Goal: Task Accomplishment & Management: Use online tool/utility

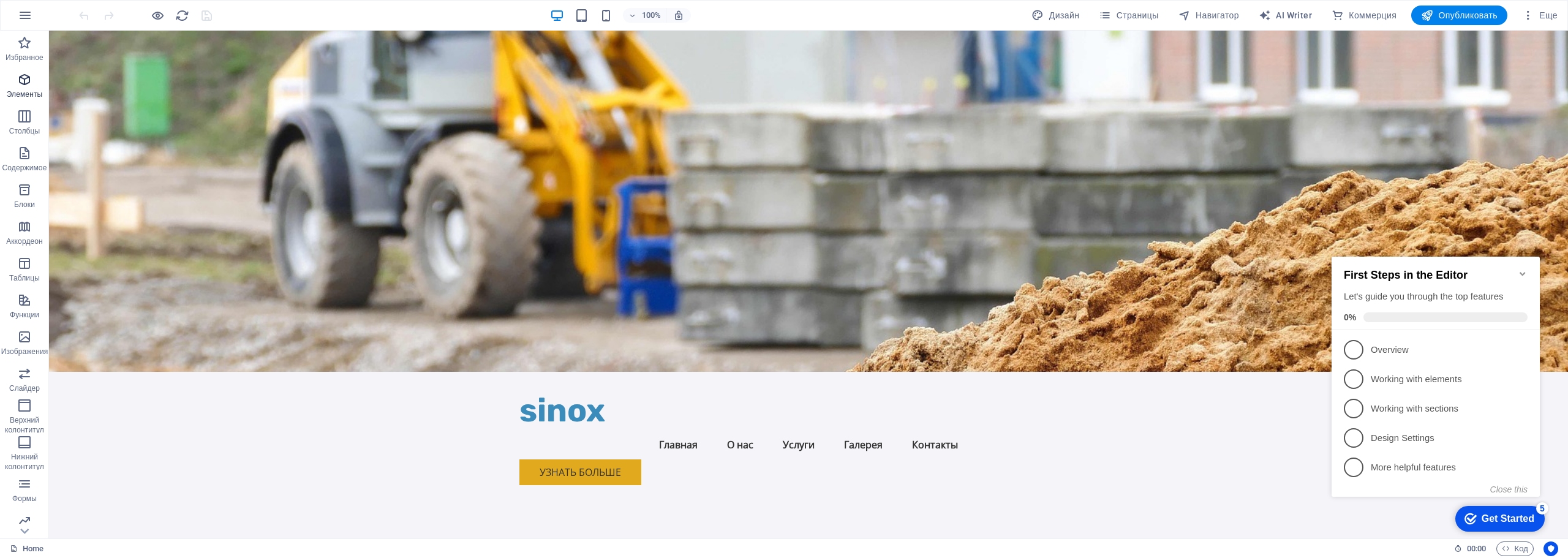
click at [21, 83] on icon "button" at bounding box center [24, 79] width 14 height 14
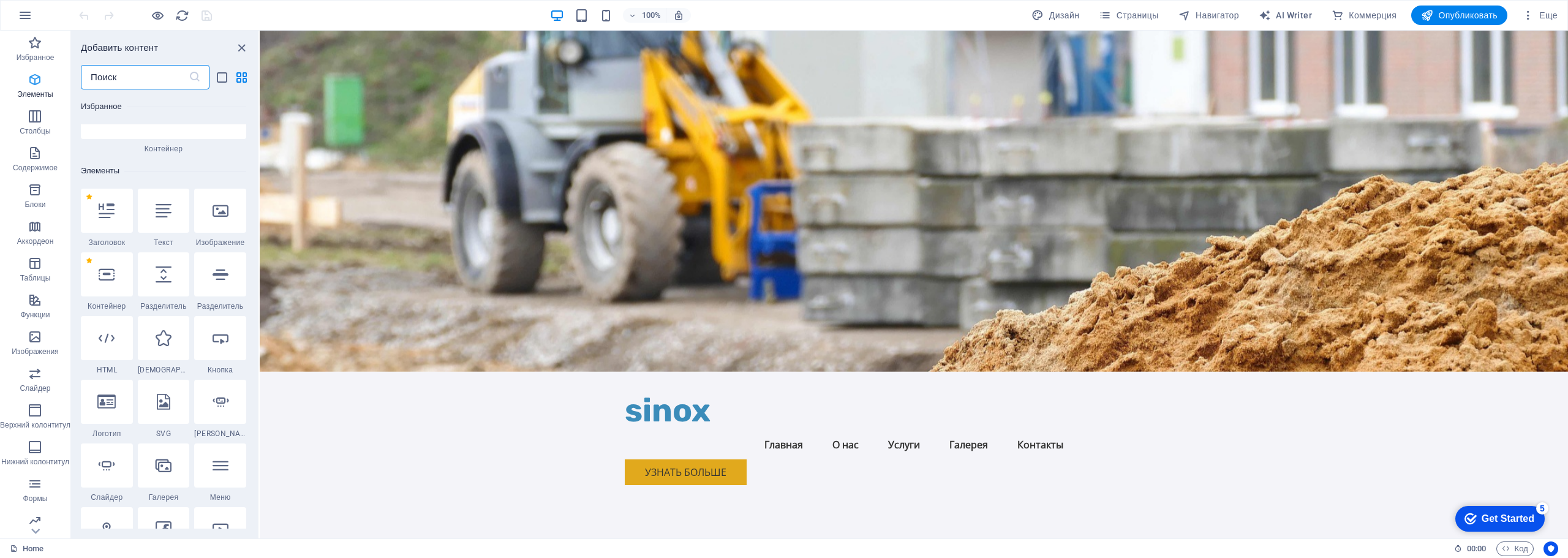
scroll to position [231, 0]
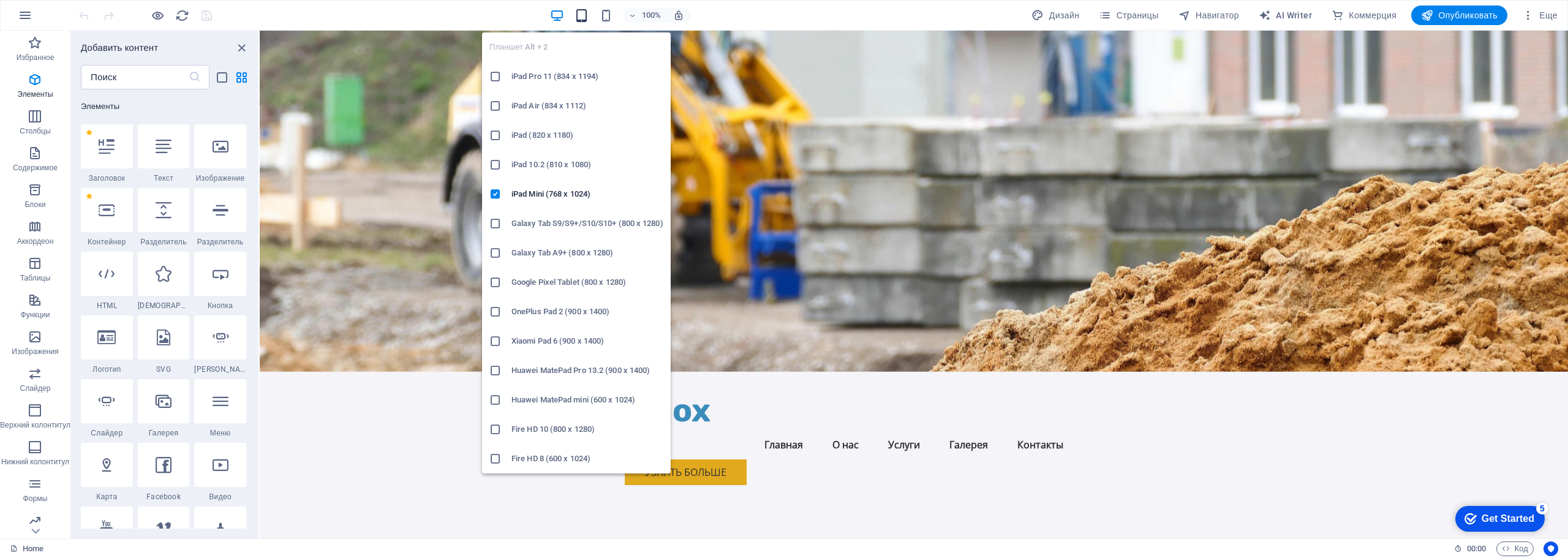
click at [579, 12] on icon "button" at bounding box center [581, 15] width 14 height 14
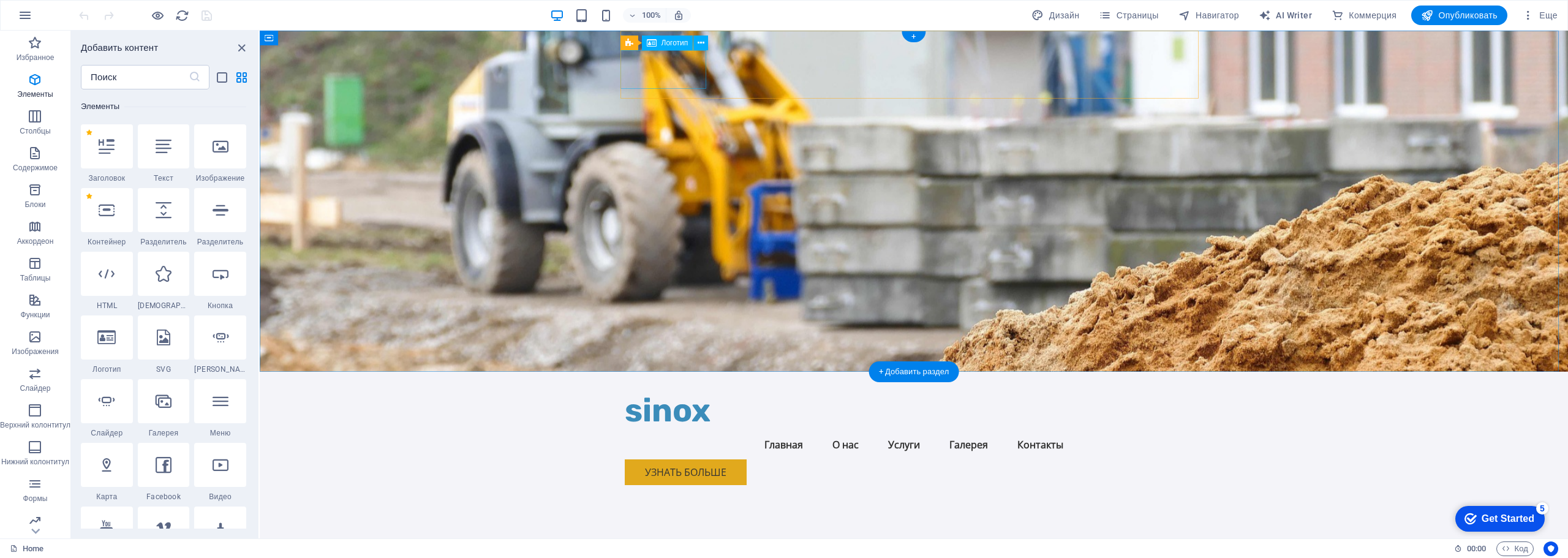
click at [673, 391] on div "sinox" at bounding box center [914, 410] width 578 height 38
click at [638, 33] on div "Панель меню" at bounding box center [629, 37] width 18 height 14
click at [670, 391] on div "sinox" at bounding box center [914, 410] width 578 height 38
click at [675, 46] on span "Логотип" at bounding box center [675, 43] width 27 height 8
click at [678, 391] on div "sinox" at bounding box center [914, 410] width 578 height 38
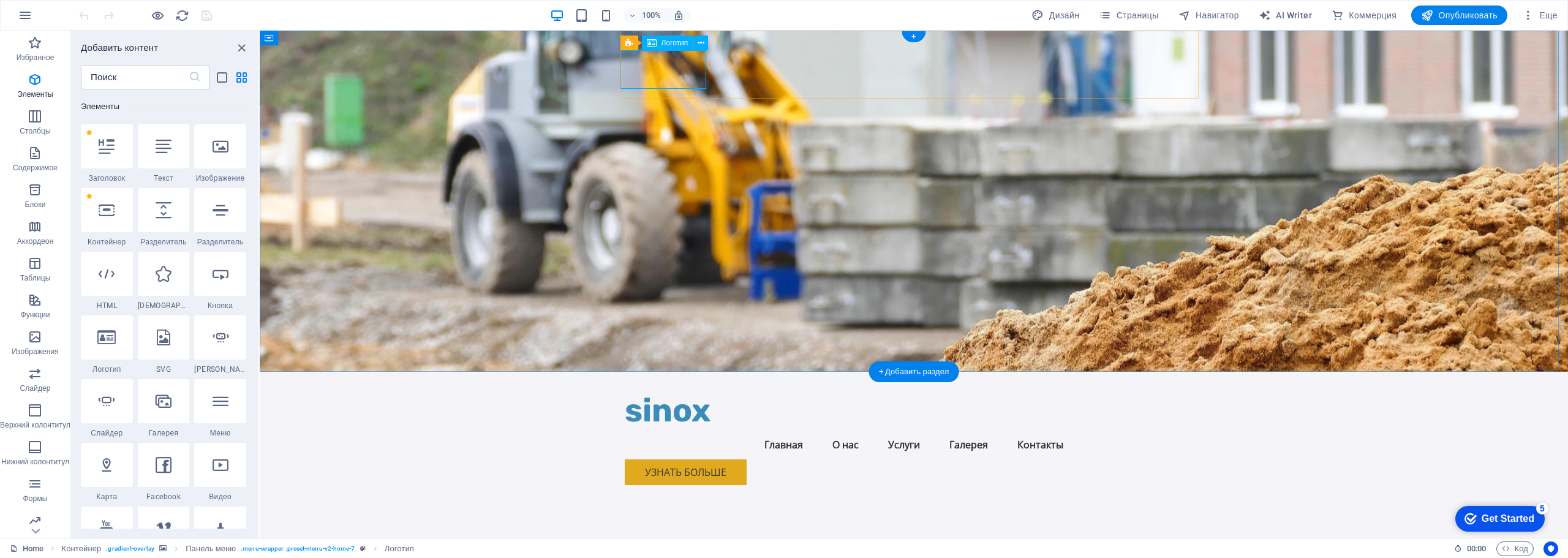
click at [678, 391] on div "sinox" at bounding box center [914, 410] width 578 height 38
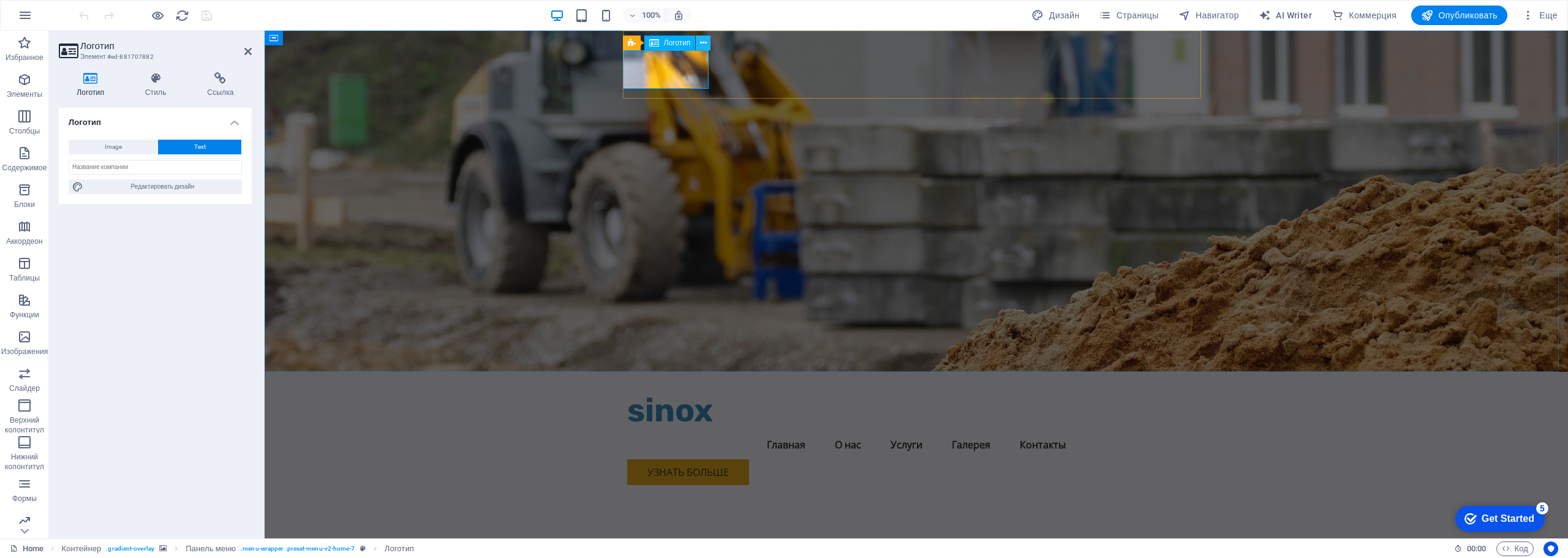
click at [701, 40] on icon at bounding box center [703, 43] width 7 height 12
click at [658, 391] on div "sinox" at bounding box center [917, 410] width 578 height 38
click at [661, 391] on div "sinox" at bounding box center [917, 410] width 578 height 38
click at [103, 148] on button "Image" at bounding box center [113, 146] width 89 height 14
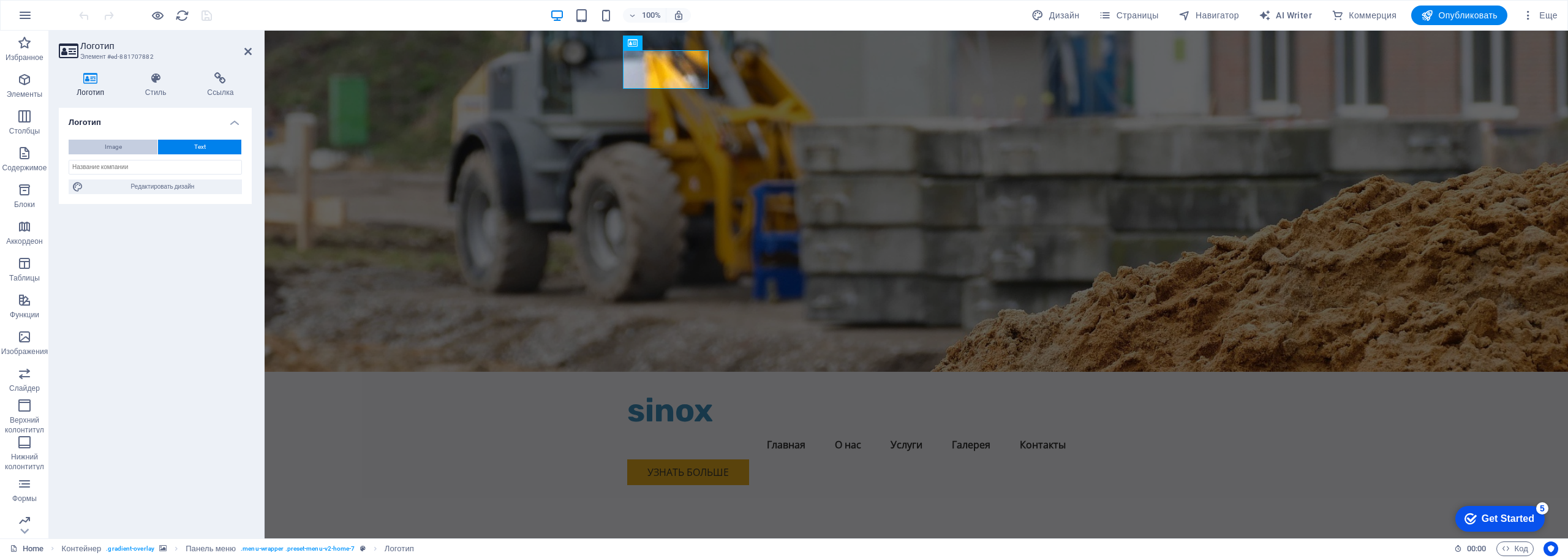
select select "DISABLED_OPTION_VALUE"
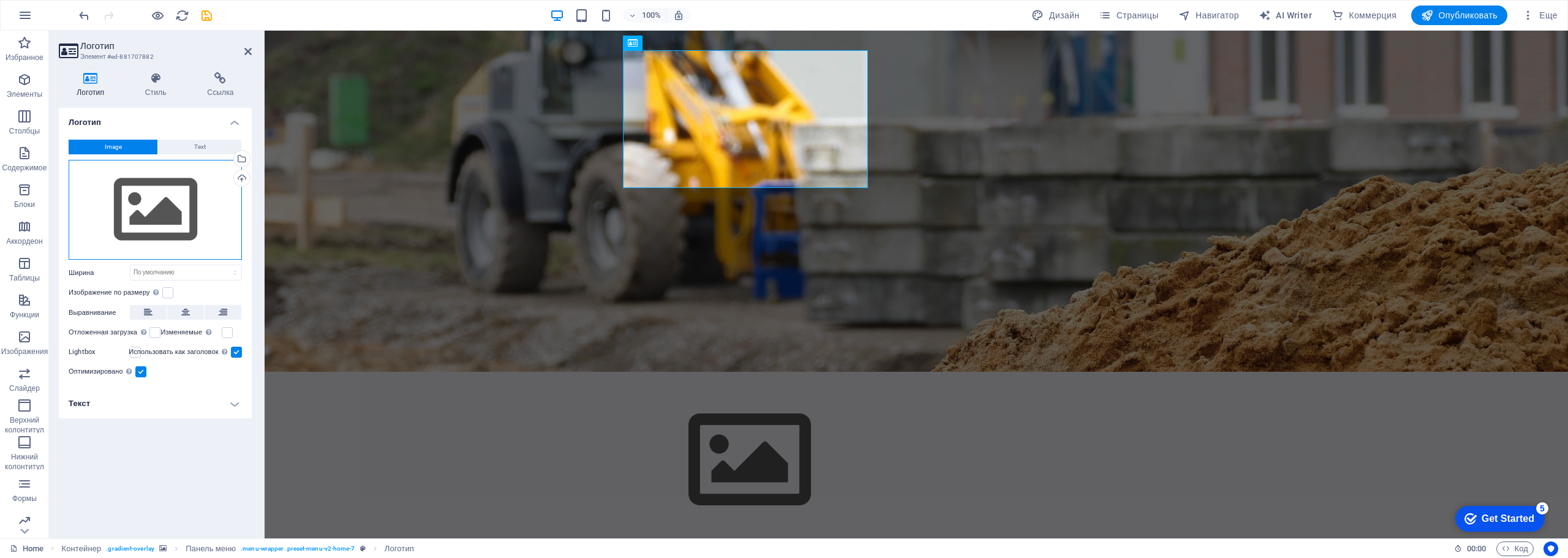
click at [158, 216] on div "Перетащите файлы сюда, нажмите, чтобы выбрать файлы, или выберите файлы из разд…" at bounding box center [155, 210] width 174 height 100
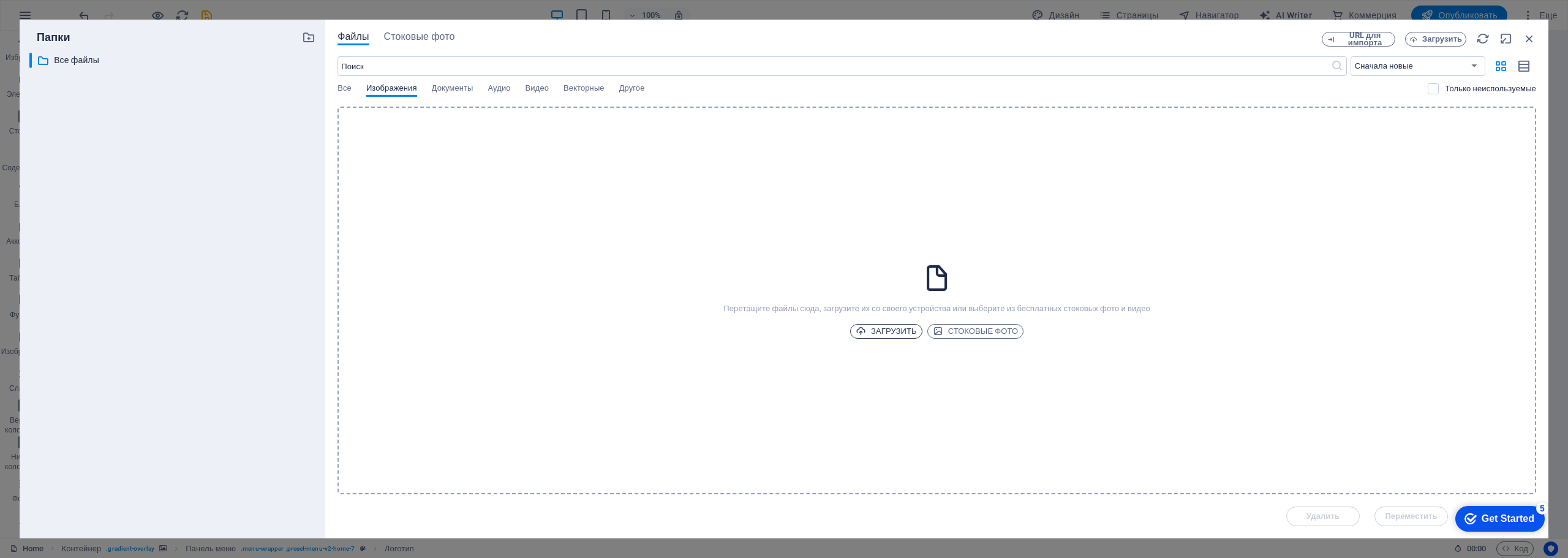
click at [894, 336] on span "Загрузить" at bounding box center [886, 331] width 61 height 14
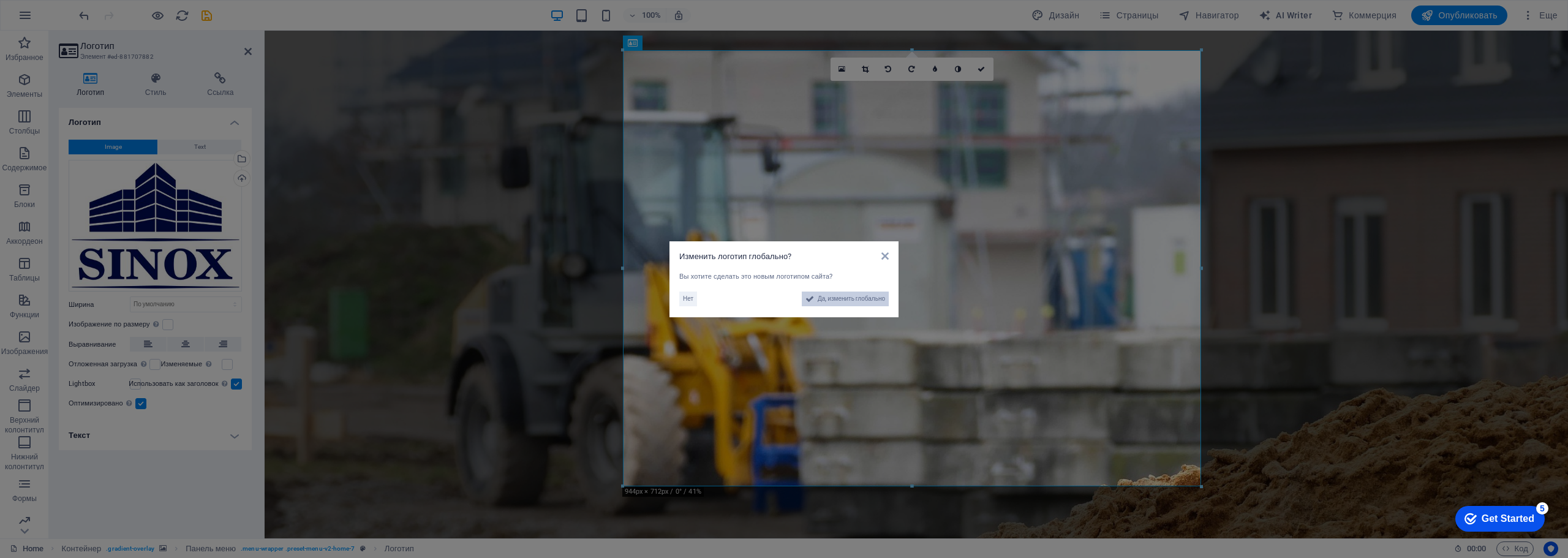
click at [851, 299] on span "Да, изменить глобально" at bounding box center [851, 299] width 68 height 14
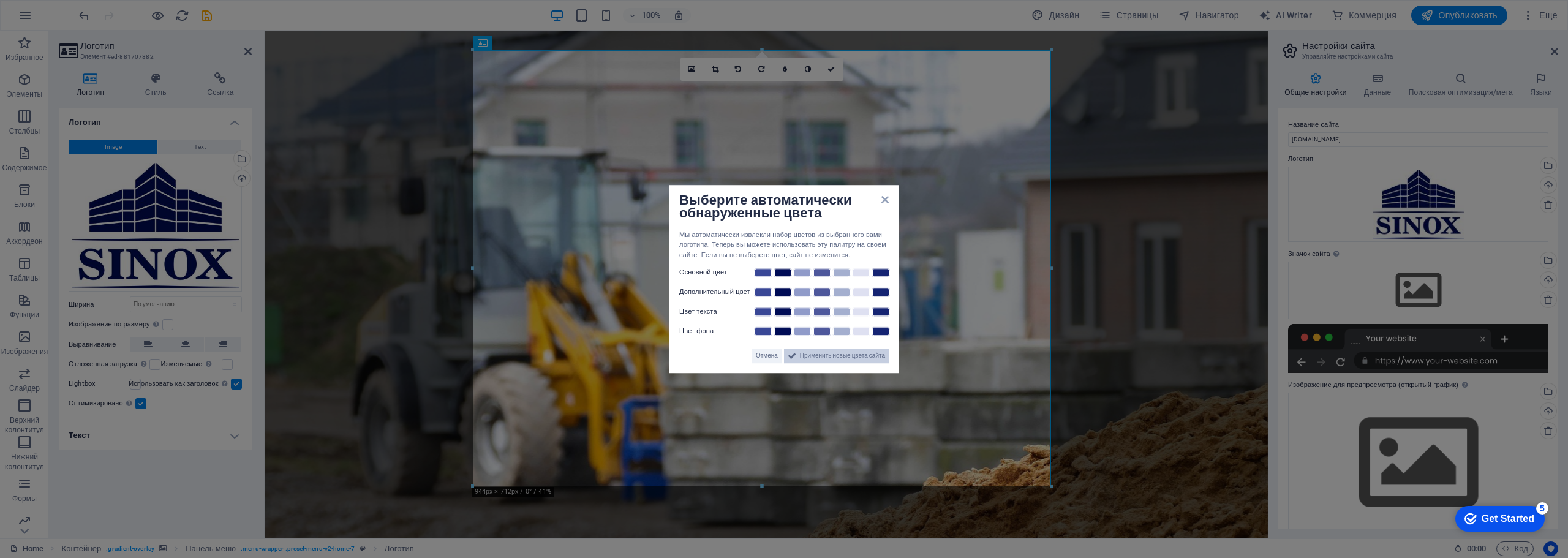
click at [825, 355] on span "Применить новые цвета сайта" at bounding box center [842, 355] width 85 height 14
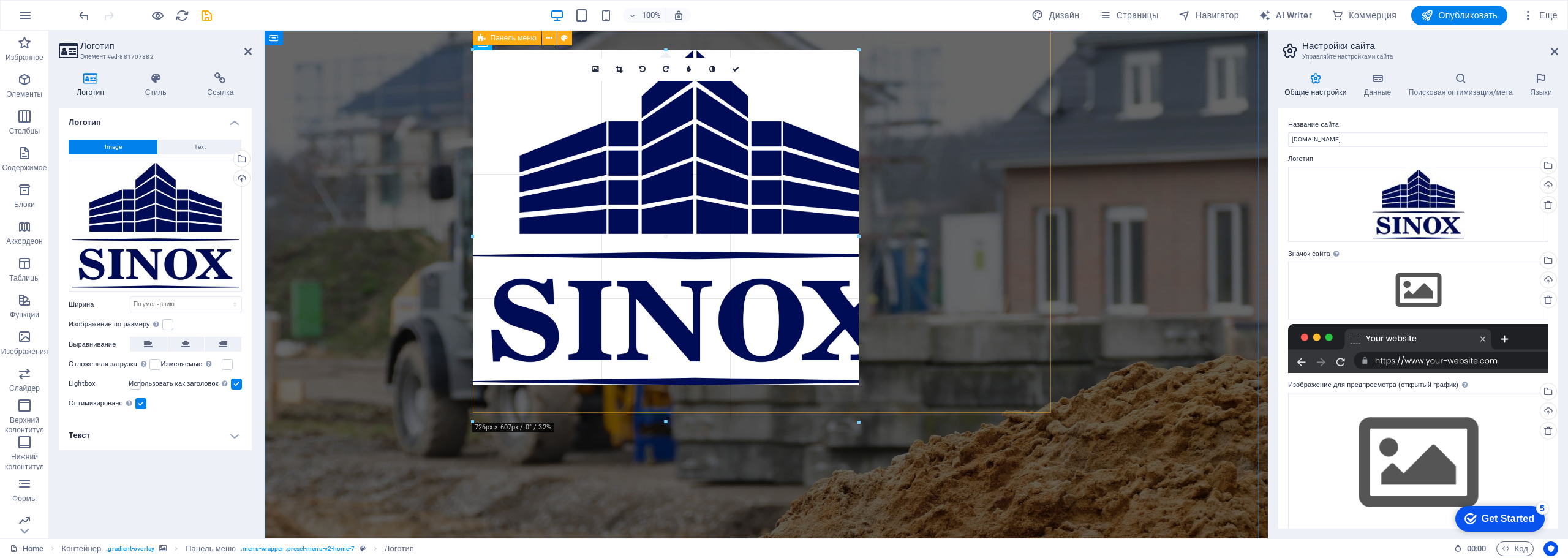
drag, startPoint x: 1050, startPoint y: 486, endPoint x: 555, endPoint y: 374, distance: 507.5
type input "630"
select select "px"
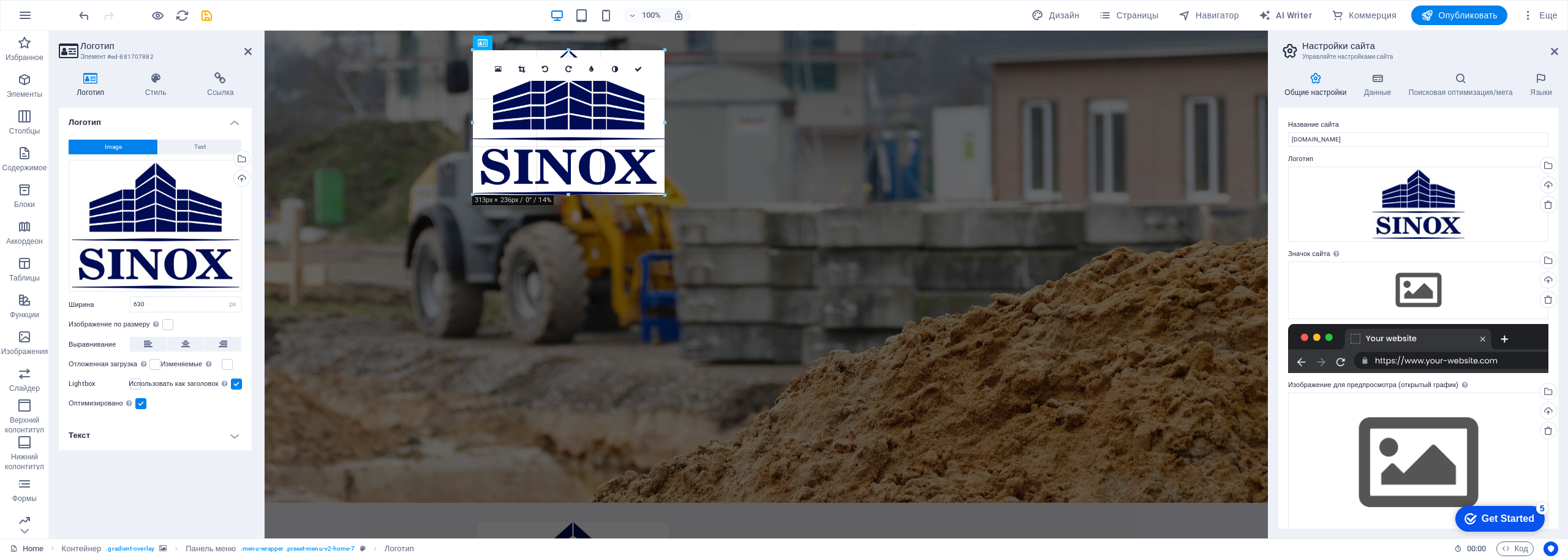
drag, startPoint x: 861, startPoint y: 343, endPoint x: 667, endPoint y: 195, distance: 244.0
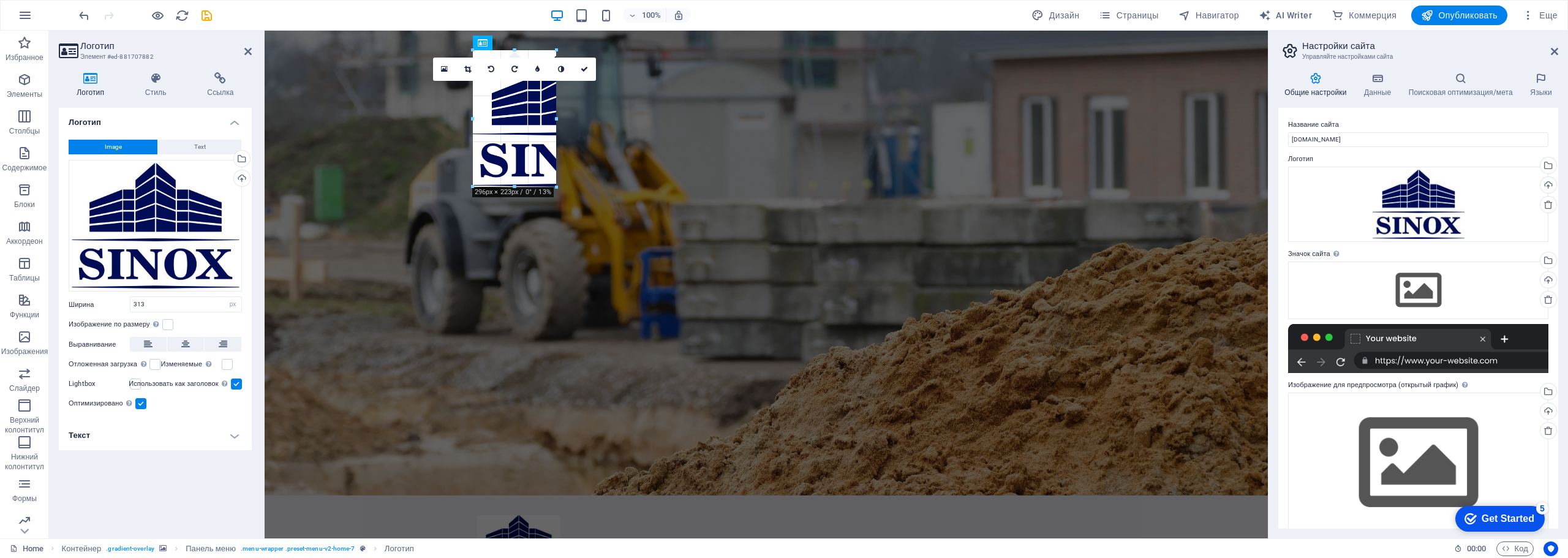
drag, startPoint x: 663, startPoint y: 195, endPoint x: 552, endPoint y: 113, distance: 138.0
type input "136"
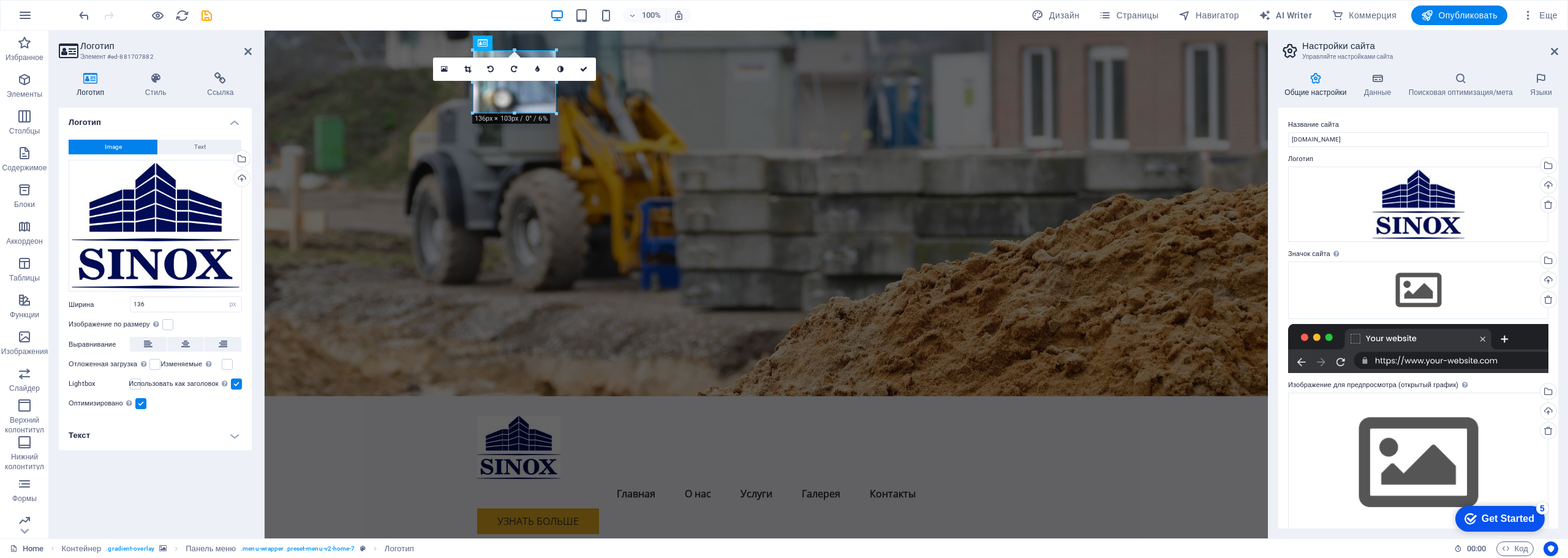
click at [376, 174] on figure at bounding box center [766, 213] width 1003 height 365
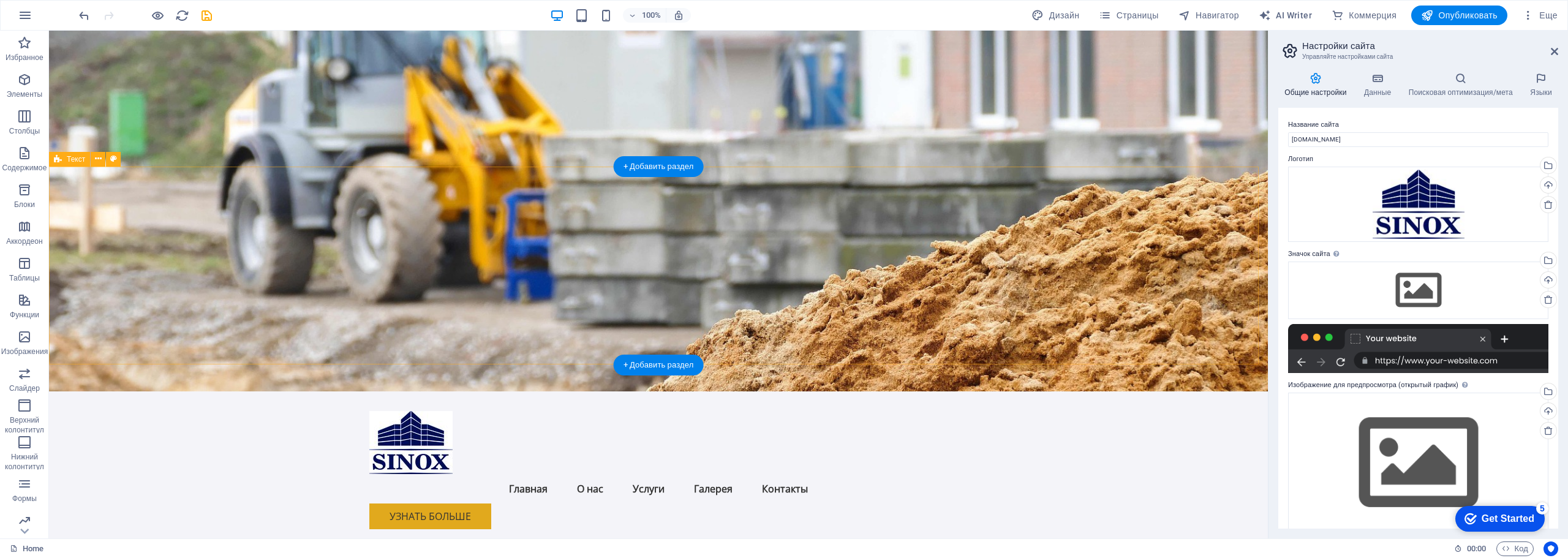
scroll to position [0, 0]
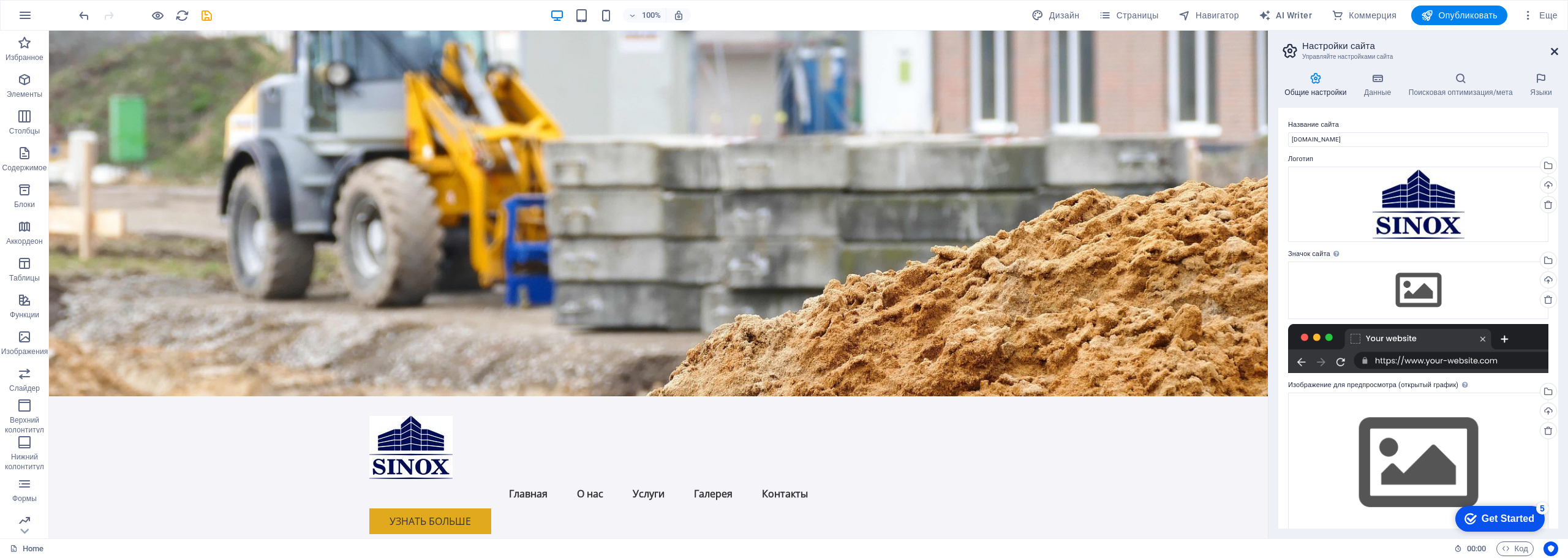
click at [1552, 52] on icon at bounding box center [1555, 52] width 8 height 10
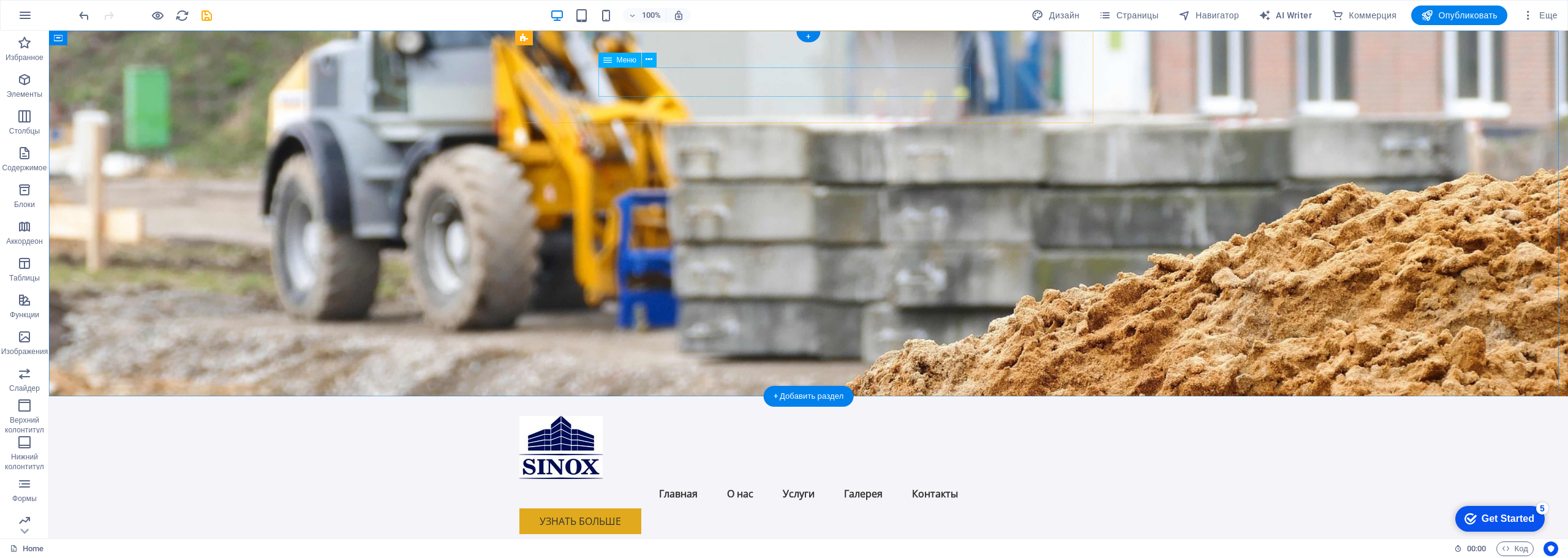
click at [839, 479] on nav "Главная О нас Услуги Галерея Контакты" at bounding box center [809, 493] width 578 height 30
click at [610, 63] on icon at bounding box center [608, 59] width 9 height 14
click at [651, 61] on icon at bounding box center [649, 59] width 7 height 12
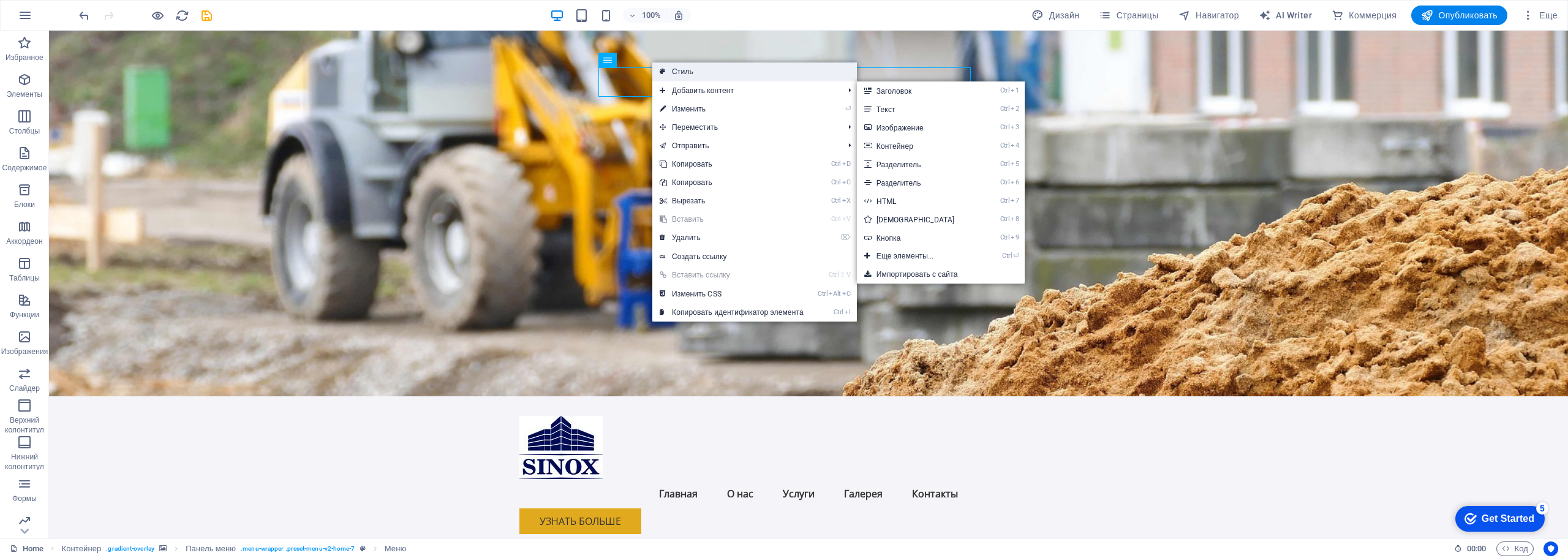
click at [697, 71] on link "Стиль" at bounding box center [754, 72] width 205 height 18
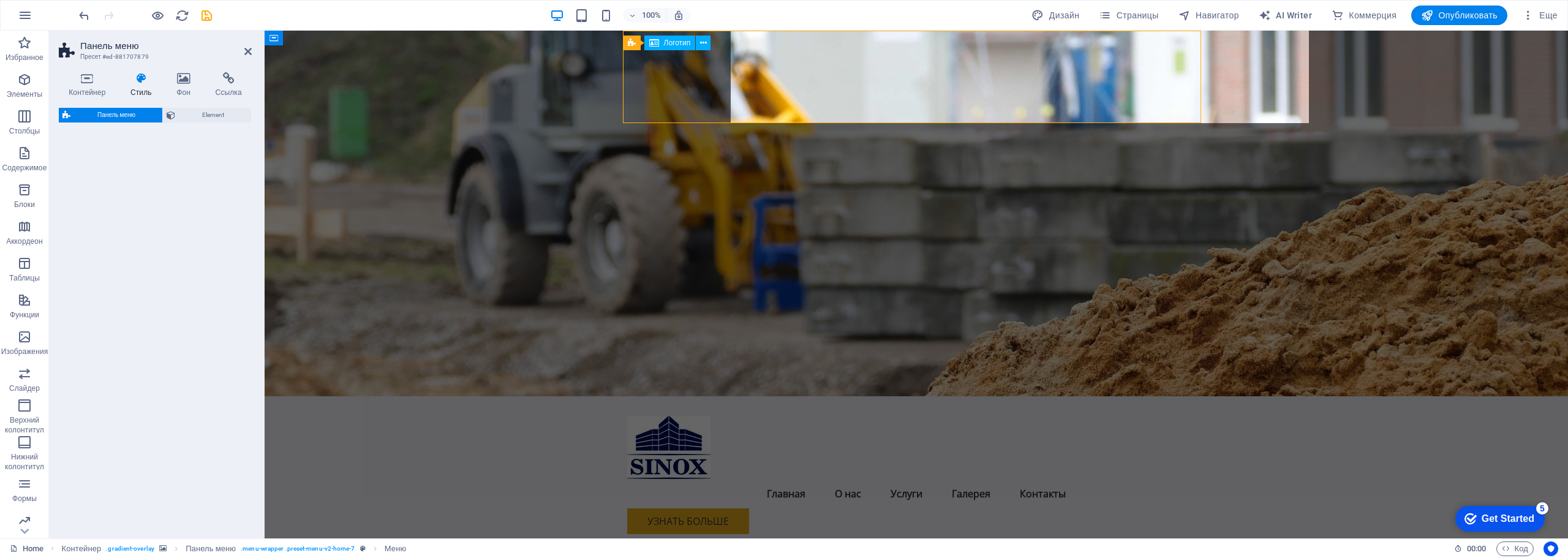
select select "rem"
select select "preset-menu-v2-home-7"
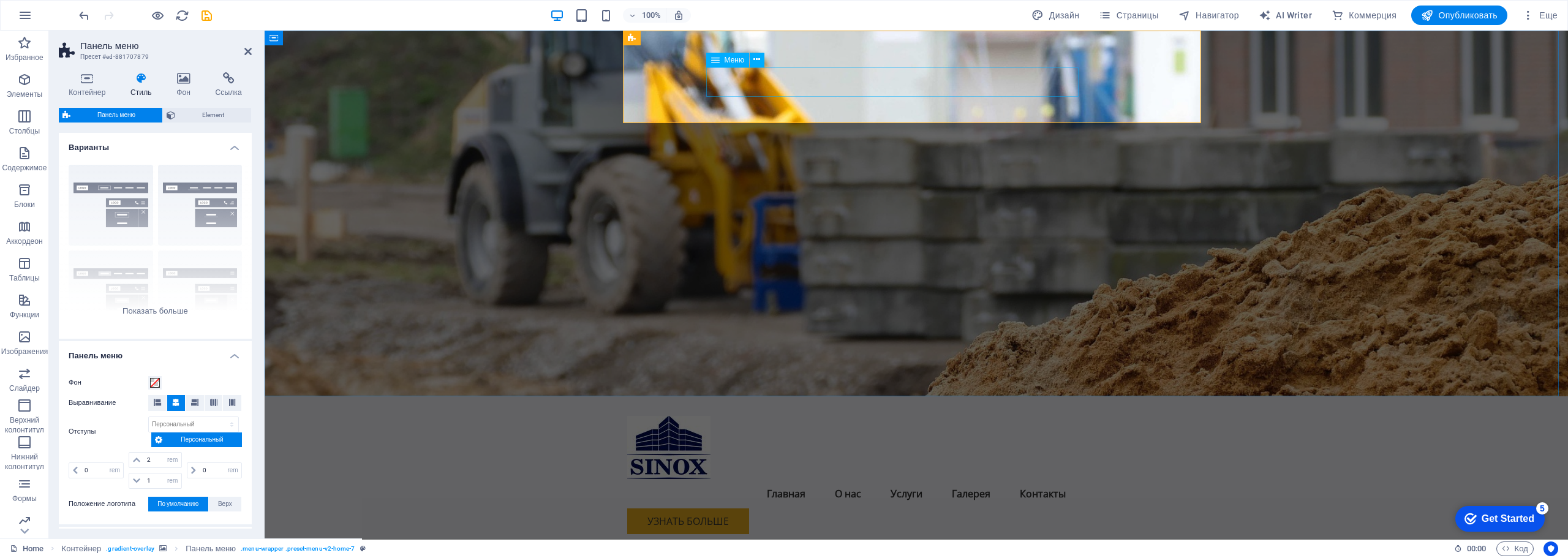
click at [763, 479] on nav "Главная О нас Услуги Галерея Контакты" at bounding box center [917, 493] width 578 height 30
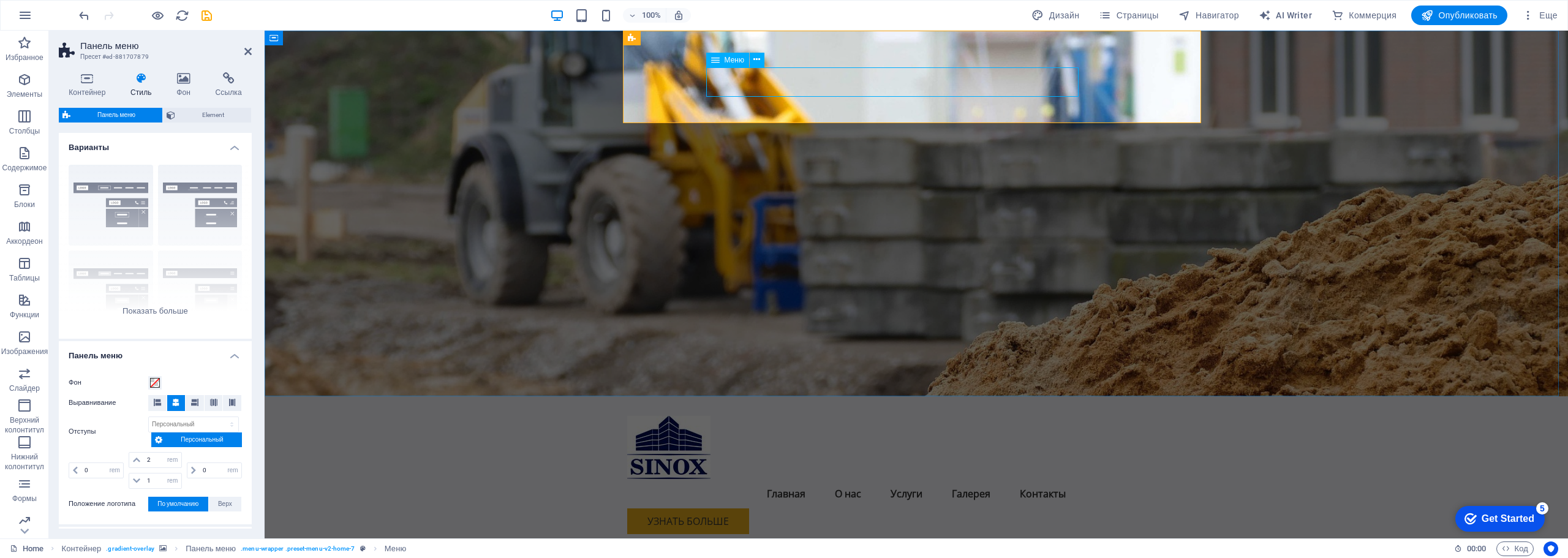
click at [717, 61] on icon at bounding box center [715, 59] width 9 height 14
click at [763, 57] on button at bounding box center [756, 59] width 14 height 14
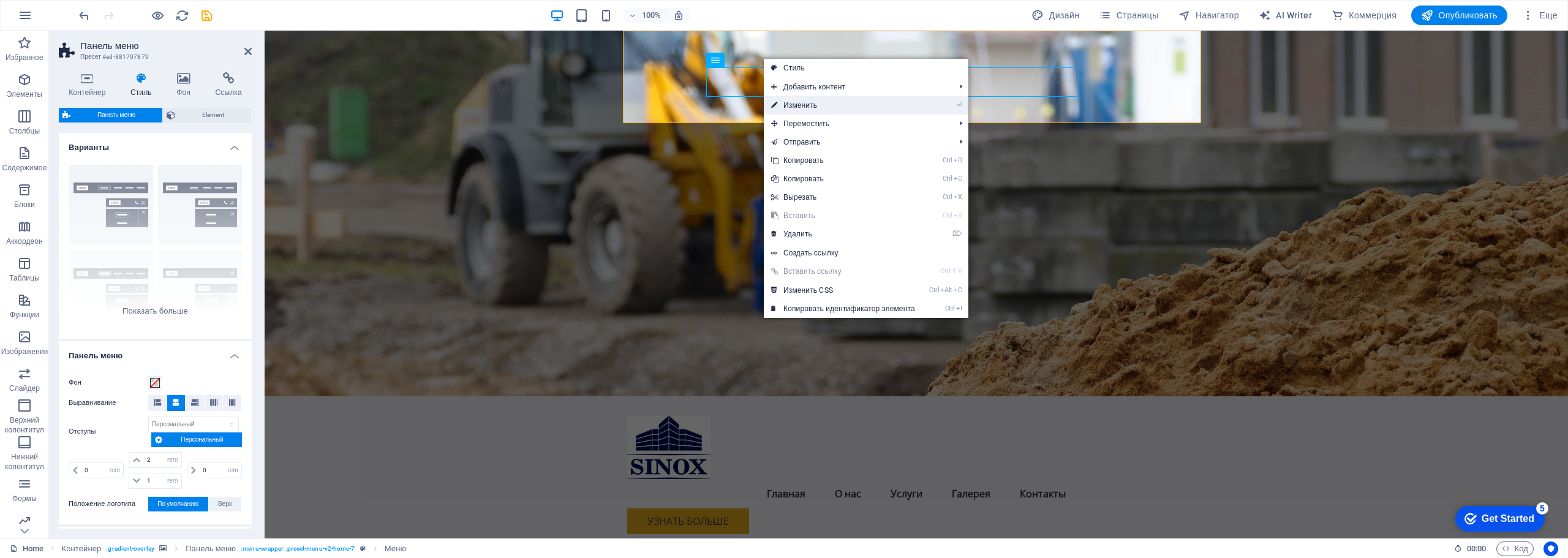
click at [813, 103] on link "⏎ Изменить" at bounding box center [843, 105] width 158 height 18
select select
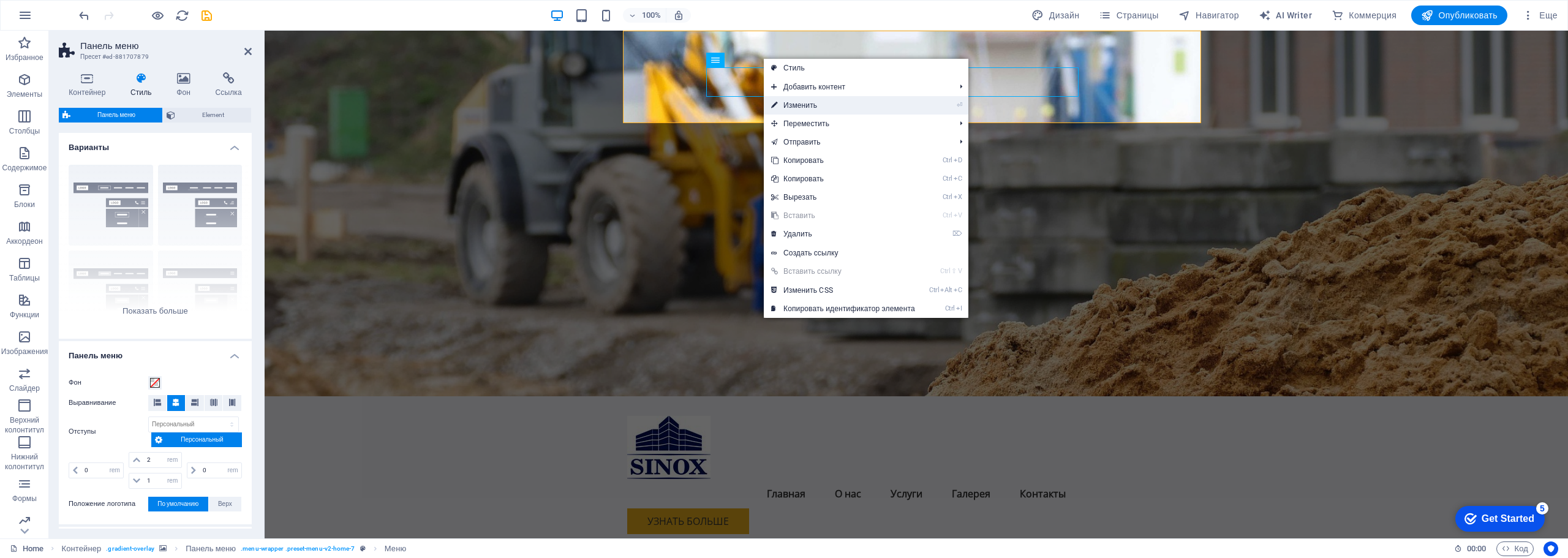
select select
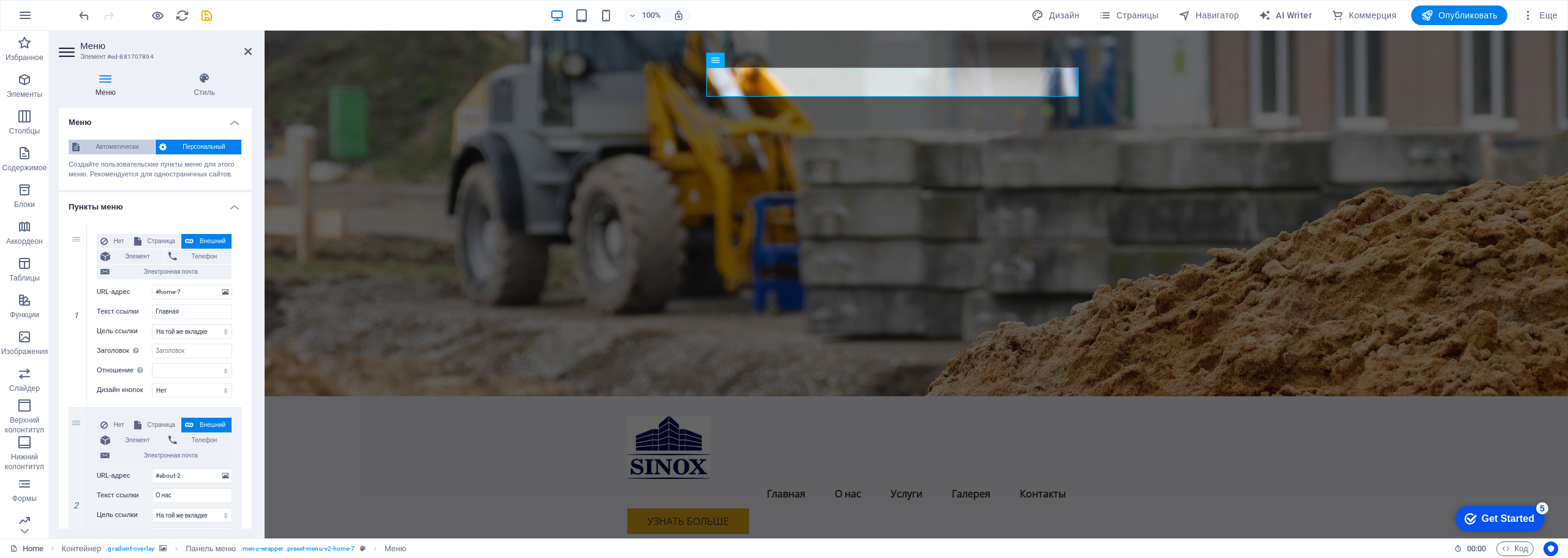
click at [122, 147] on span "Автоматически" at bounding box center [116, 146] width 68 height 14
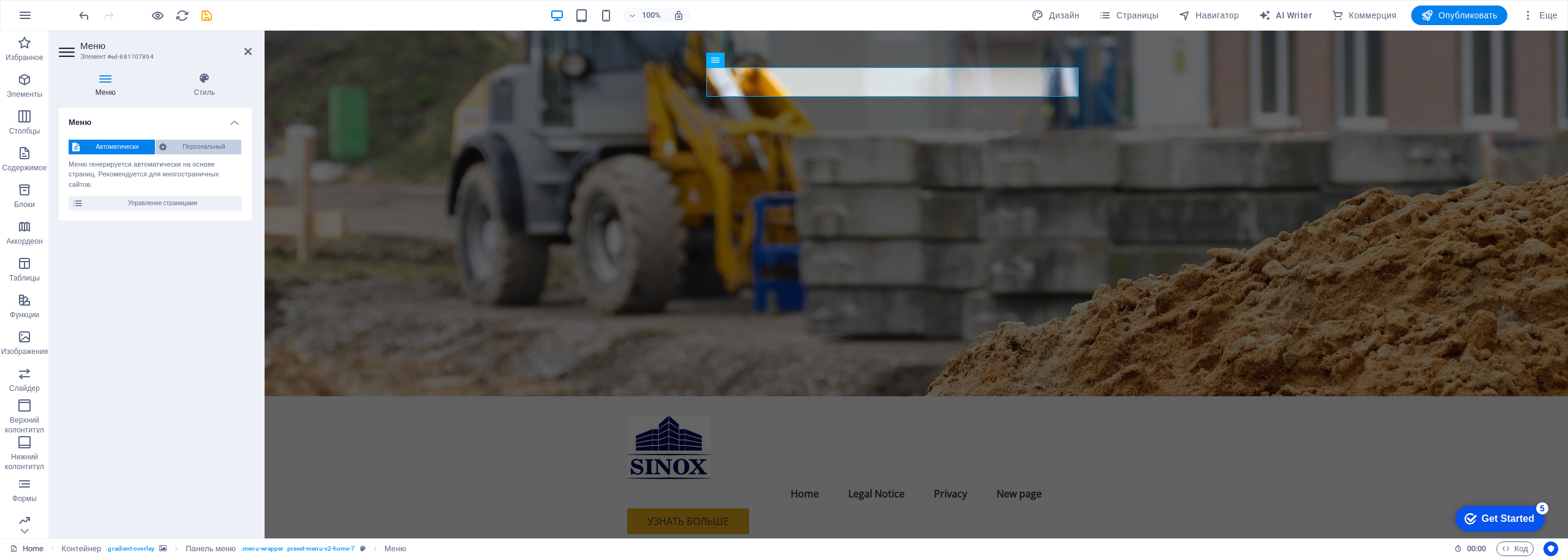
click at [212, 148] on span "Персональный" at bounding box center [204, 146] width 68 height 14
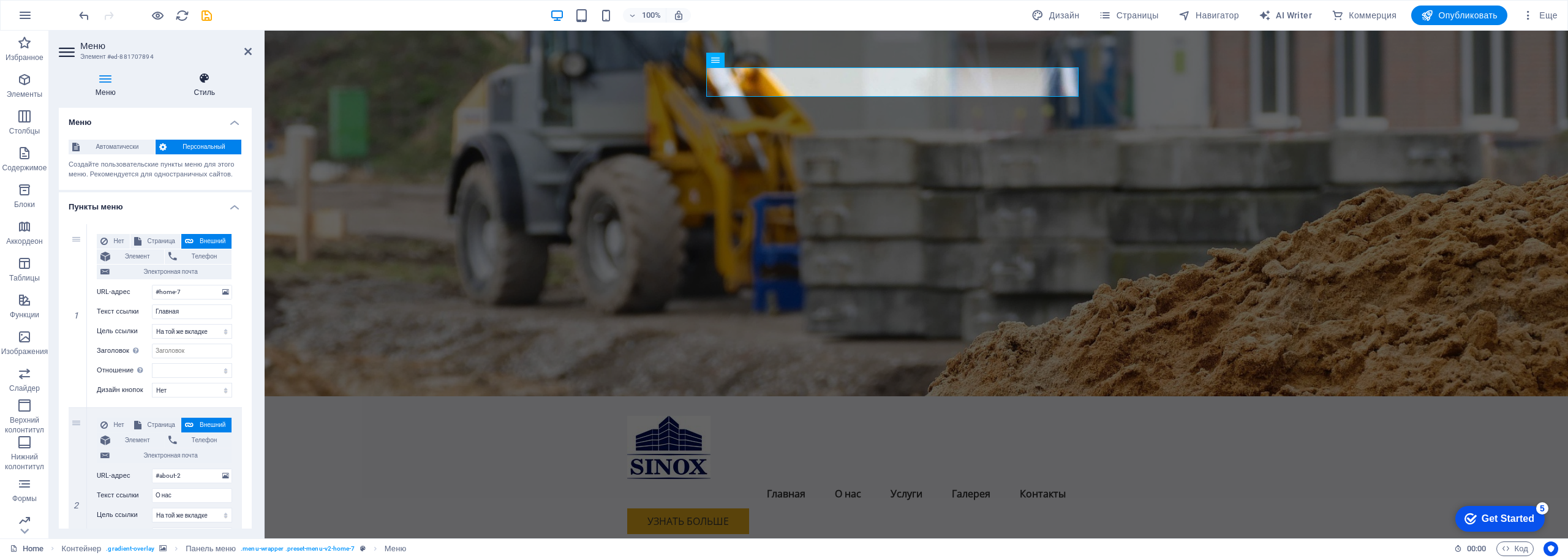
click at [212, 76] on icon at bounding box center [204, 78] width 94 height 12
